Goal: Find specific page/section: Find specific page/section

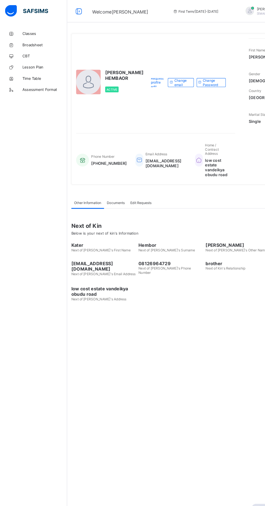
click at [26, 30] on link "Classes" at bounding box center [32, 32] width 65 height 11
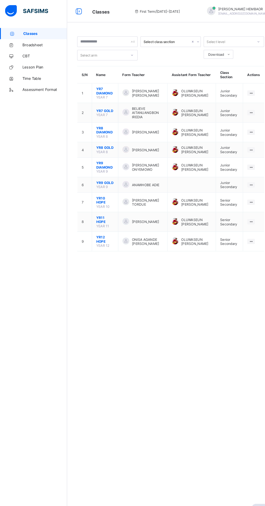
click at [34, 30] on span "Classes" at bounding box center [43, 32] width 42 height 4
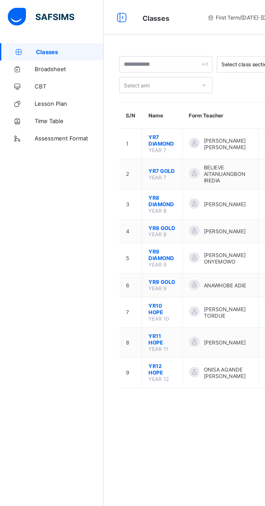
click at [29, 32] on span "Classes" at bounding box center [43, 32] width 42 height 4
click at [26, 37] on link "Classes" at bounding box center [32, 32] width 65 height 11
click at [27, 66] on span "Lesson Plan" at bounding box center [43, 65] width 43 height 4
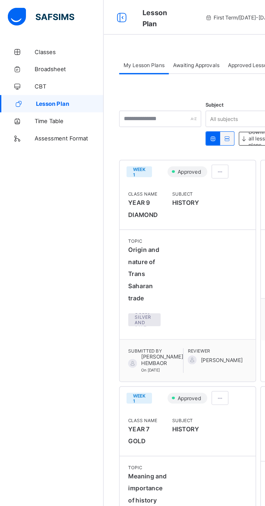
click at [25, 32] on span "Classes" at bounding box center [43, 32] width 43 height 4
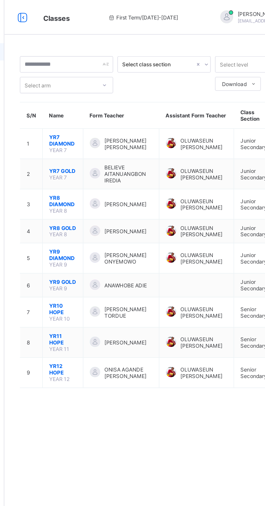
click at [138, 216] on span "[PERSON_NAME]" at bounding box center [141, 214] width 26 height 4
click at [107, 214] on span "YR11 HOPE" at bounding box center [101, 212] width 17 height 8
